Goal: Information Seeking & Learning: Learn about a topic

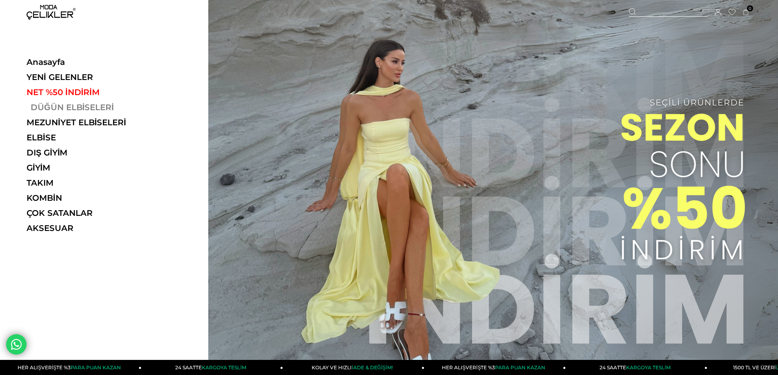
click at [47, 104] on link "DÜĞÜN ELBİSELERİ" at bounding box center [83, 108] width 112 height 10
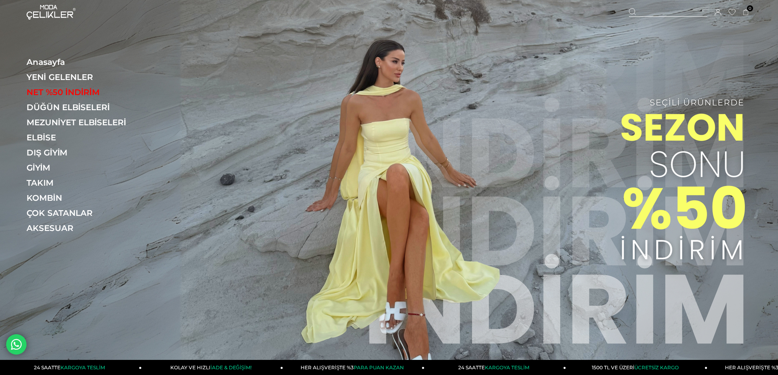
click at [655, 171] on img at bounding box center [389, 182] width 778 height 365
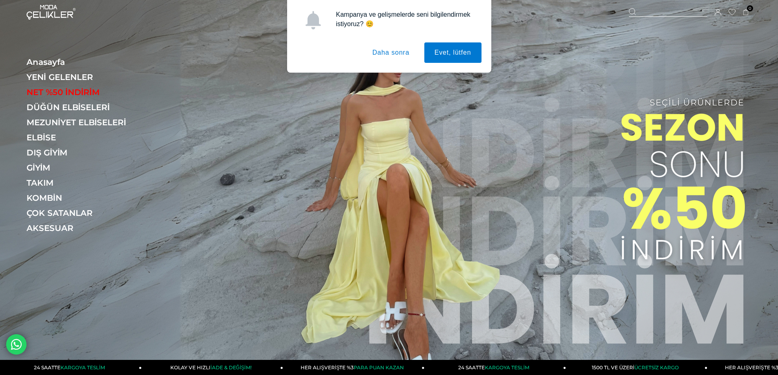
click at [390, 48] on button "Daha sonra" at bounding box center [391, 52] width 58 height 20
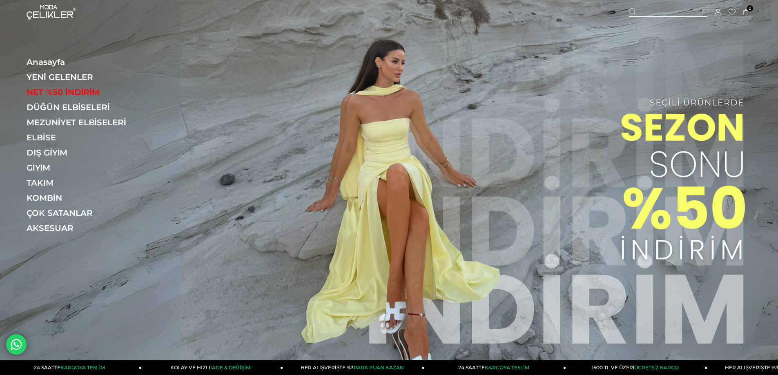
click at [731, 189] on img at bounding box center [389, 182] width 778 height 365
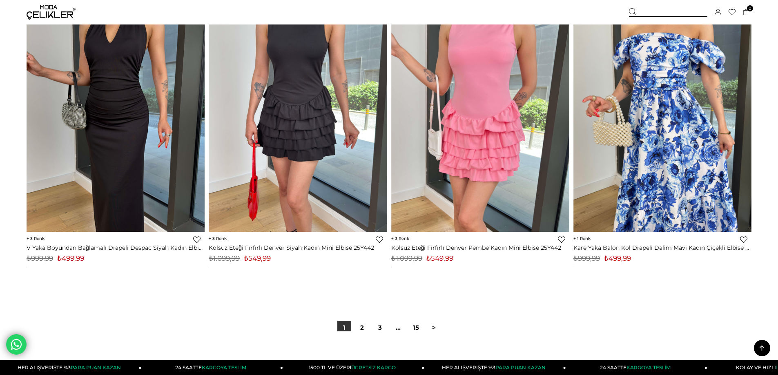
scroll to position [5962, 0]
